Goal: Task Accomplishment & Management: Manage account settings

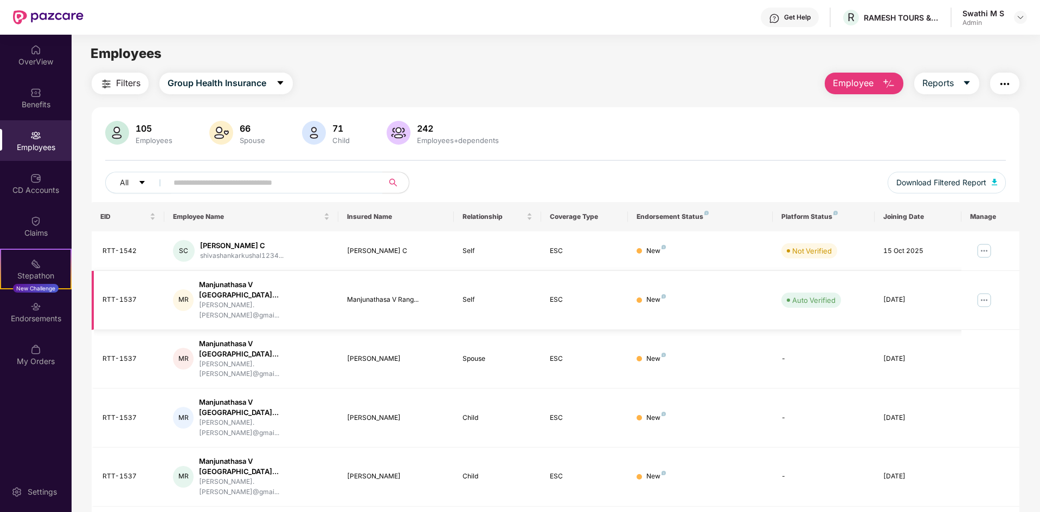
click at [980, 292] on img at bounding box center [983, 300] width 17 height 17
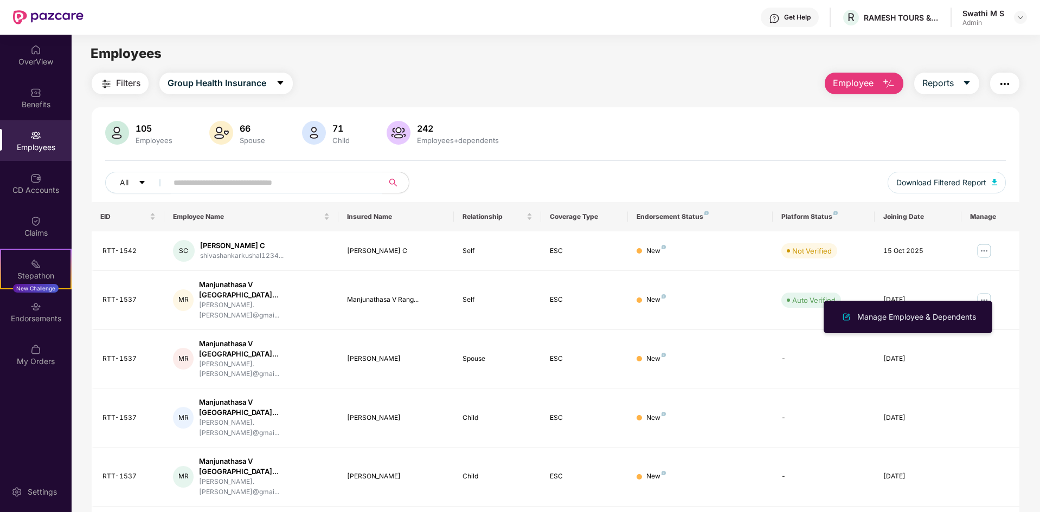
click at [945, 311] on div "Manage Employee & Dependents" at bounding box center [916, 317] width 123 height 12
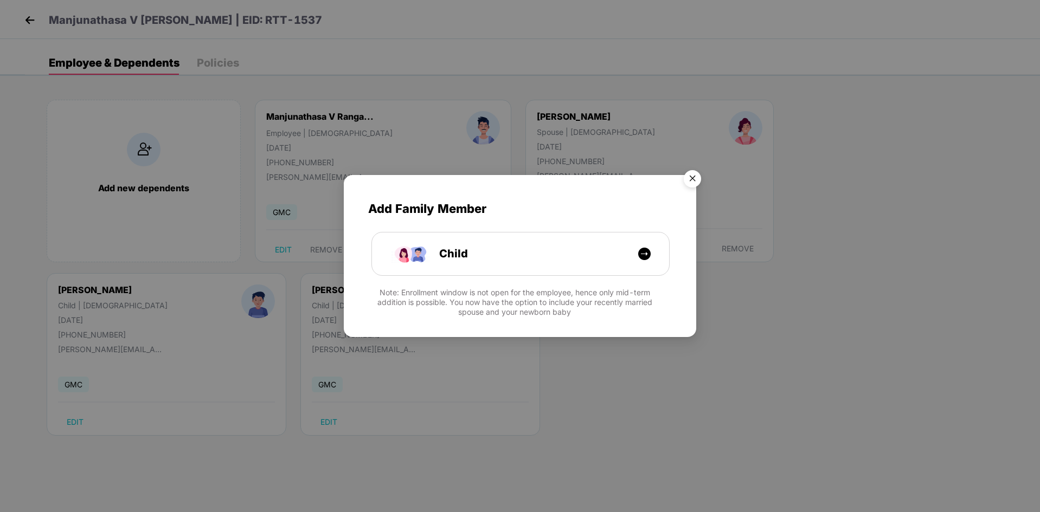
click at [695, 183] on img "Close" at bounding box center [692, 180] width 30 height 30
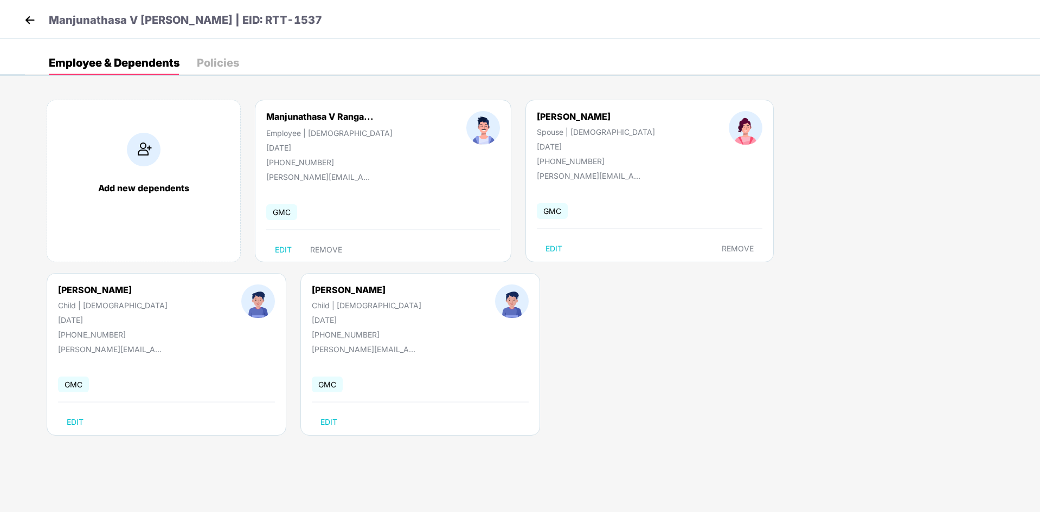
click at [28, 15] on img at bounding box center [30, 20] width 16 height 16
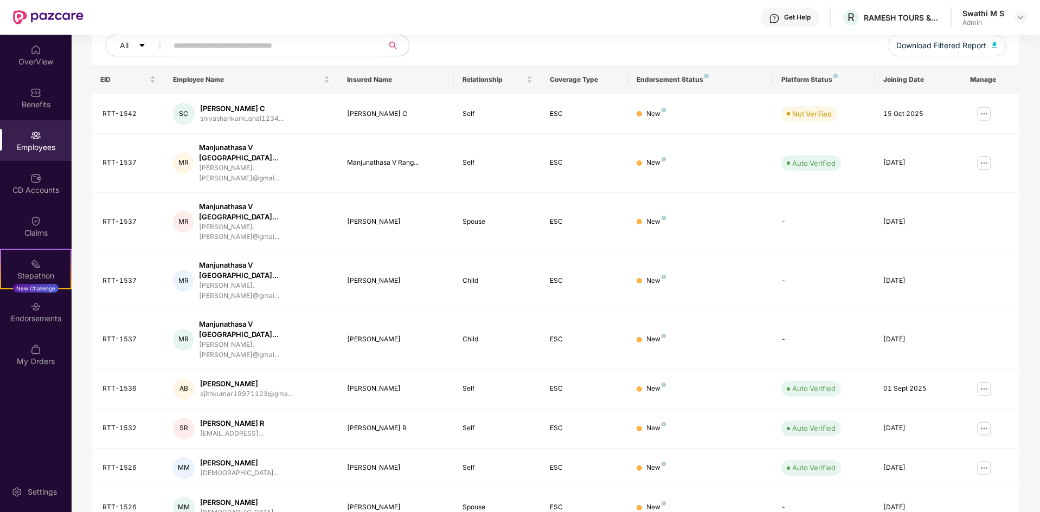
scroll to position [154, 0]
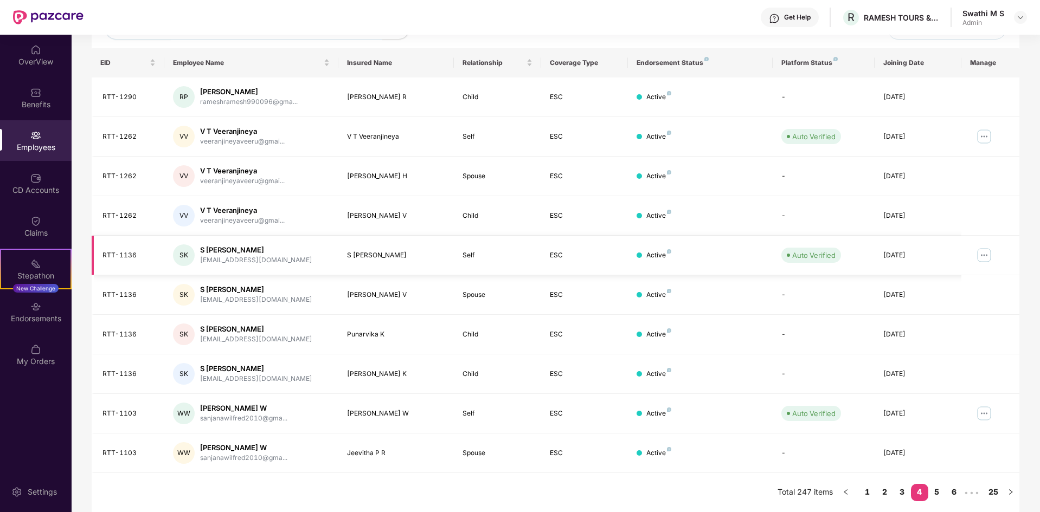
click at [983, 254] on img at bounding box center [983, 255] width 17 height 17
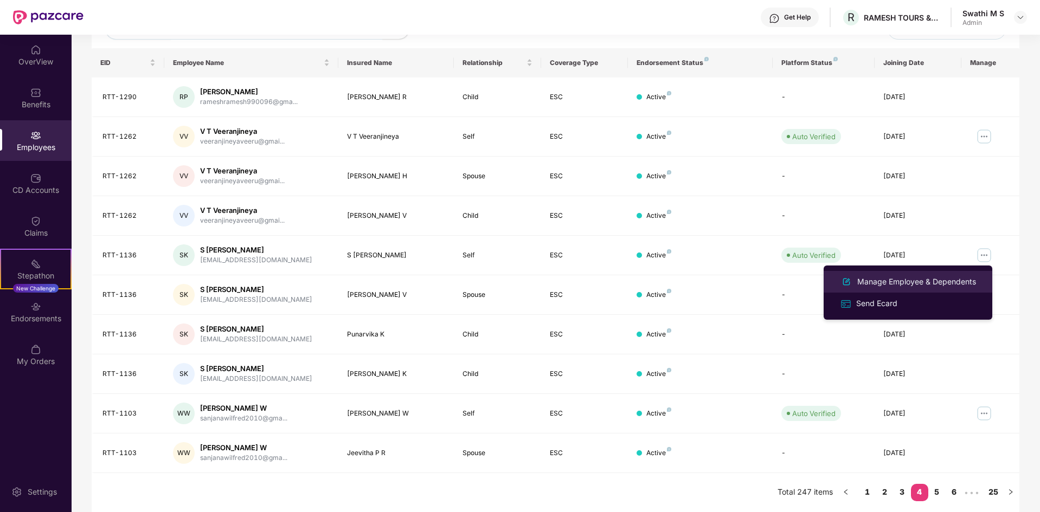
click at [934, 274] on li "Manage Employee & Dependents" at bounding box center [908, 282] width 169 height 22
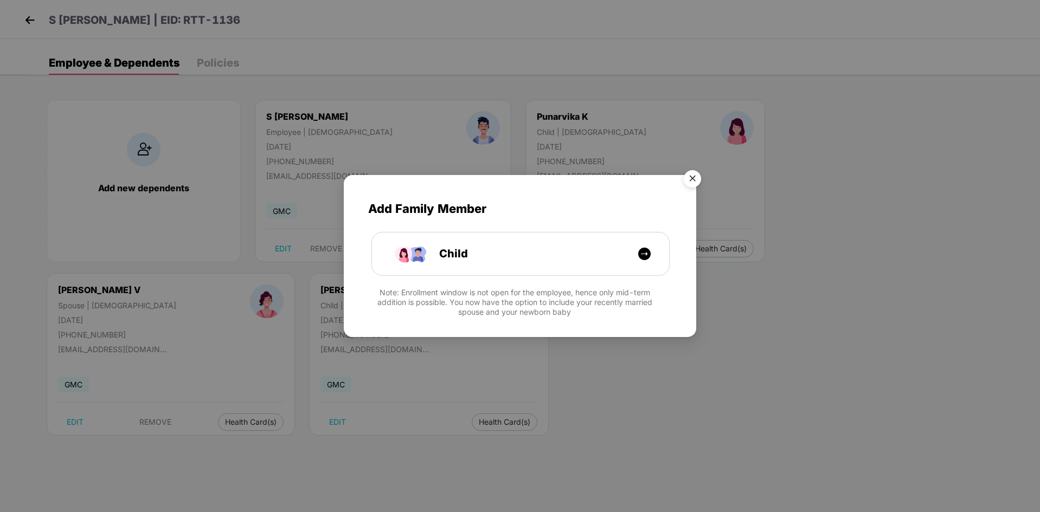
click at [692, 178] on img "Close" at bounding box center [692, 180] width 30 height 30
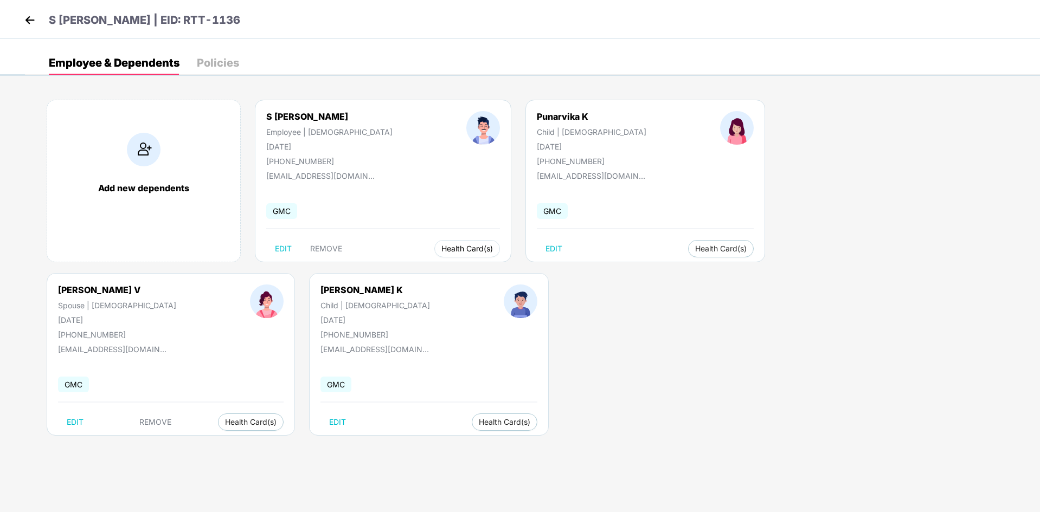
click at [441, 247] on span "Health Card(s)" at bounding box center [467, 248] width 52 height 5
click at [406, 278] on li "Health Insurance(ESC)" at bounding box center [425, 270] width 108 height 17
click at [20, 18] on div "S [PERSON_NAME] | EID: RTT-1136" at bounding box center [520, 19] width 1040 height 39
click at [33, 18] on img at bounding box center [30, 20] width 16 height 16
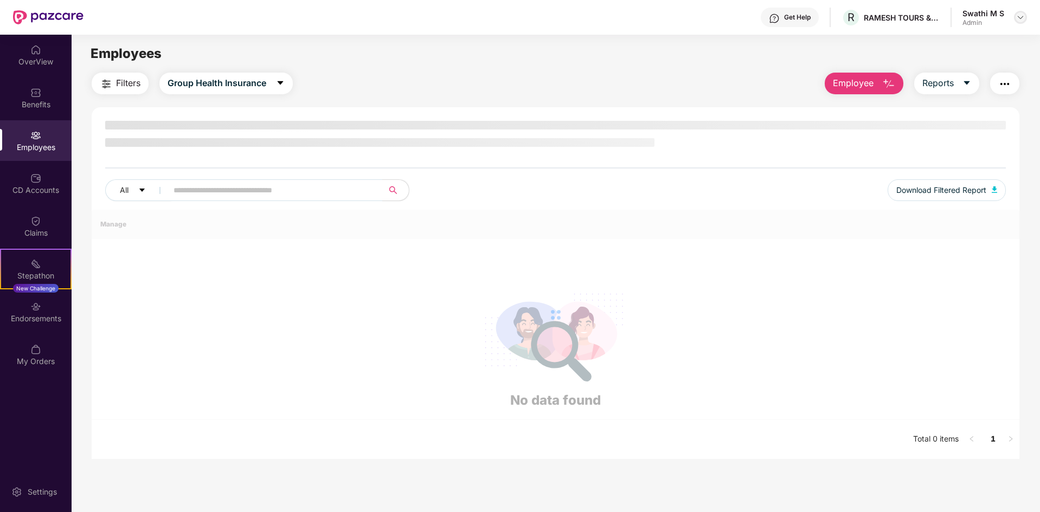
click at [1019, 17] on img at bounding box center [1020, 17] width 9 height 9
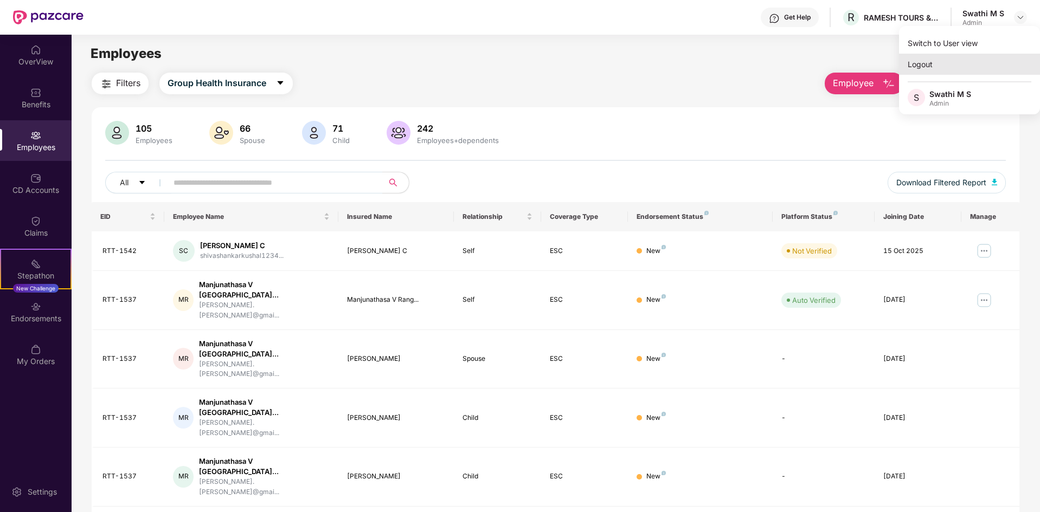
click at [924, 69] on div "Logout" at bounding box center [969, 64] width 141 height 21
